Goal: Find specific page/section: Find specific page/section

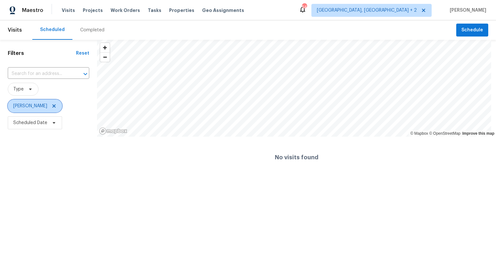
click at [51, 105] on icon at bounding box center [53, 106] width 5 height 5
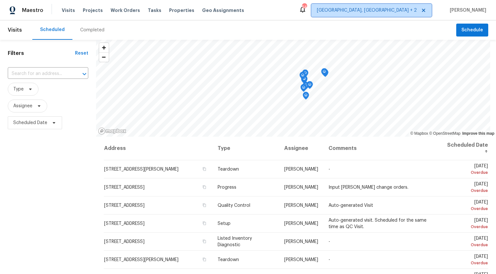
click at [416, 12] on span "[GEOGRAPHIC_DATA], [GEOGRAPHIC_DATA] + 2" at bounding box center [367, 10] width 100 height 6
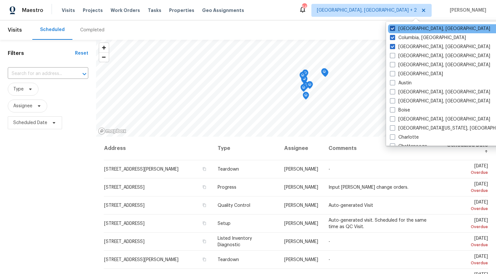
click at [393, 30] on span at bounding box center [392, 28] width 5 height 5
click at [393, 30] on input "[GEOGRAPHIC_DATA], [GEOGRAPHIC_DATA]" at bounding box center [392, 28] width 4 height 4
checkbox input "false"
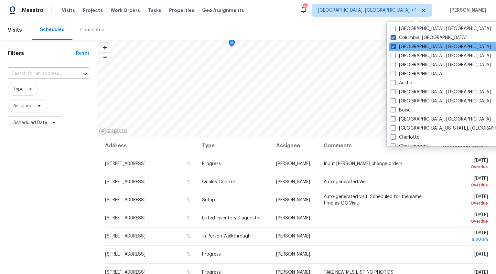
click at [393, 47] on span at bounding box center [393, 46] width 5 height 5
click at [393, 47] on input "[GEOGRAPHIC_DATA], [GEOGRAPHIC_DATA]" at bounding box center [393, 46] width 4 height 4
checkbox input "false"
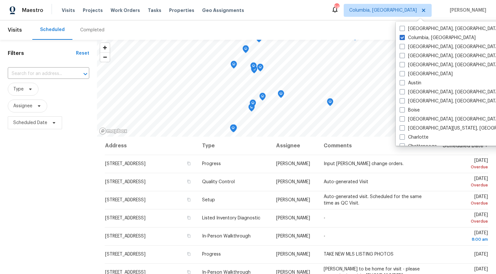
click at [41, 189] on div "Filters Reset ​ Type Assignee Scheduled Date" at bounding box center [48, 198] width 97 height 316
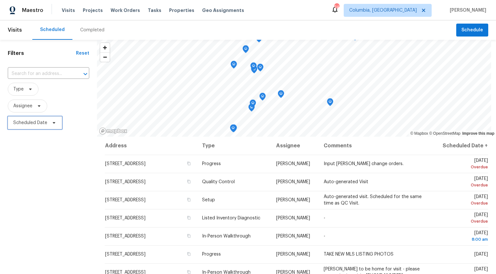
click at [31, 117] on span "Scheduled Date" at bounding box center [35, 123] width 54 height 13
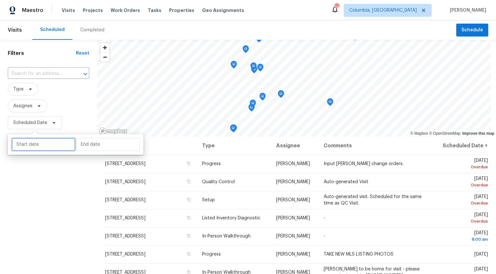
click at [54, 143] on input "text" at bounding box center [44, 144] width 64 height 13
select select "7"
select select "2025"
select select "8"
select select "2025"
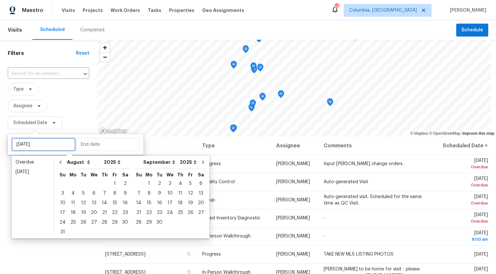
type input "[DATE]"
click at [165, 184] on div "3" at bounding box center [170, 183] width 11 height 9
type input "[DATE]"
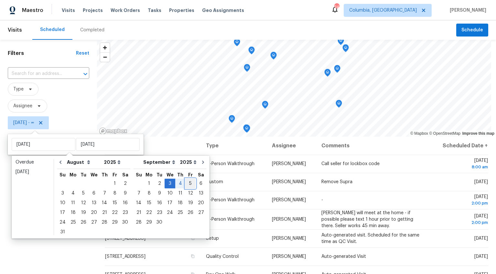
click at [185, 183] on div "5" at bounding box center [190, 183] width 10 height 9
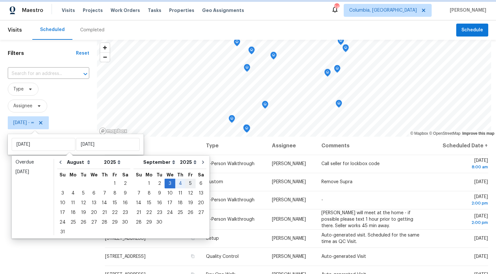
type input "[DATE]"
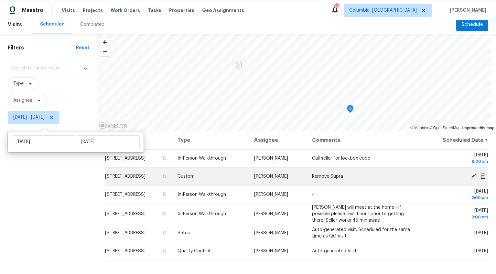
scroll to position [11, 0]
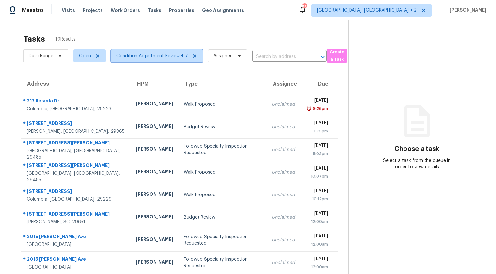
click at [132, 54] on span "Condition Adjustment Review + 7" at bounding box center [153, 56] width 72 height 6
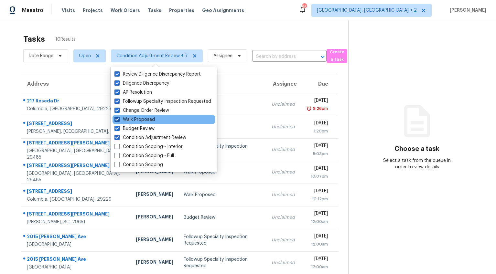
click at [118, 120] on span at bounding box center [117, 119] width 5 height 5
click at [118, 120] on input "Walk Proposed" at bounding box center [117, 119] width 4 height 4
checkbox input "false"
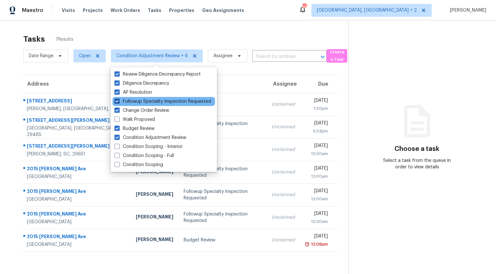
click at [117, 102] on span at bounding box center [117, 101] width 5 height 5
click at [117, 102] on input "Followup Specialty Inspection Requested" at bounding box center [117, 100] width 4 height 4
checkbox input "false"
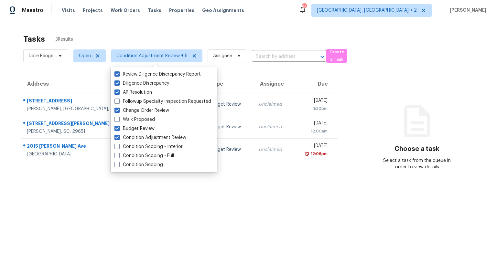
click at [15, 69] on section "Tasks 3 Results Date Range Open Condition Adjustment Review + 5 Assignee ​ Crea…" at bounding box center [179, 163] width 338 height 264
